Goal: Navigation & Orientation: Find specific page/section

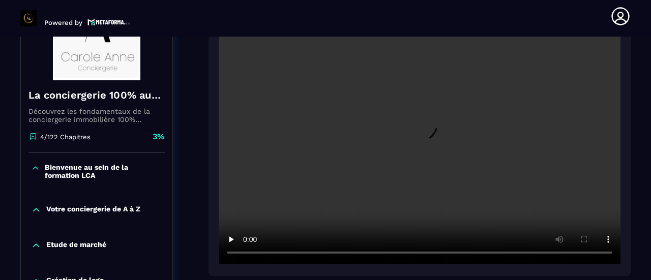
scroll to position [156, 0]
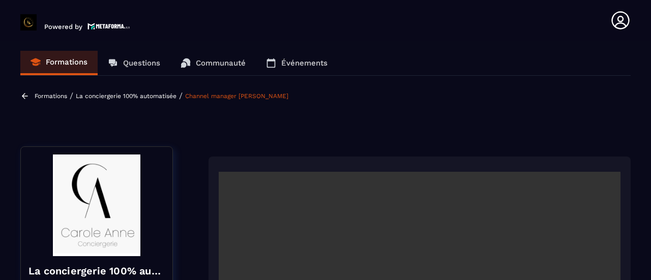
scroll to position [4, 0]
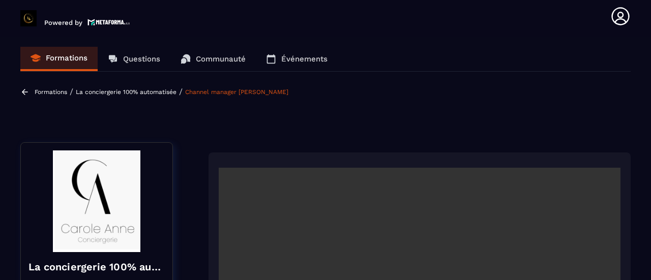
click at [150, 68] on link "Questions" at bounding box center [134, 59] width 73 height 24
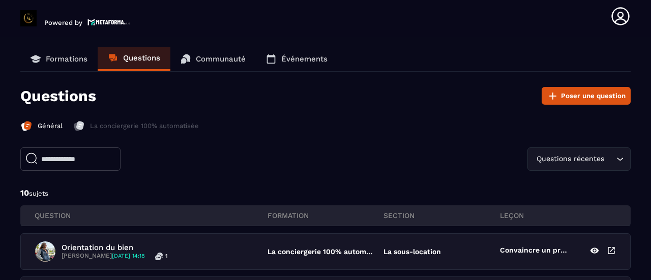
click at [50, 61] on p "Formations" at bounding box center [67, 58] width 42 height 9
